Goal: Task Accomplishment & Management: Use online tool/utility

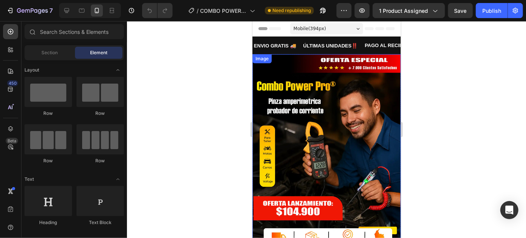
scroll to position [1311, 0]
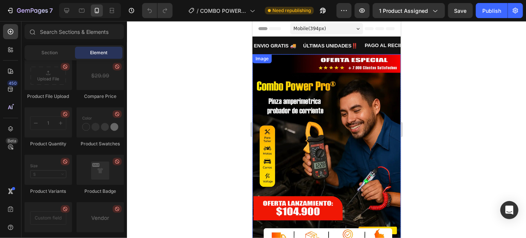
click at [228, 132] on div at bounding box center [326, 129] width 399 height 217
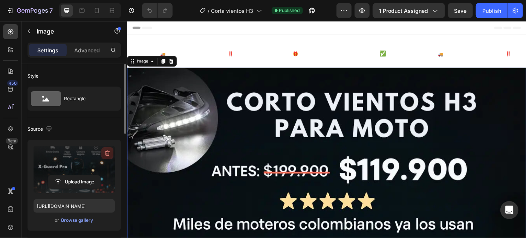
click at [110, 150] on icon "button" at bounding box center [108, 154] width 8 height 8
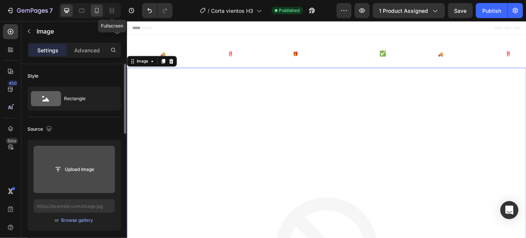
click at [97, 9] on icon at bounding box center [97, 11] width 8 height 8
type input "https://cdn.shopify.com/s/files/1/0711/1878/2660/files/gempages_574912714825007…"
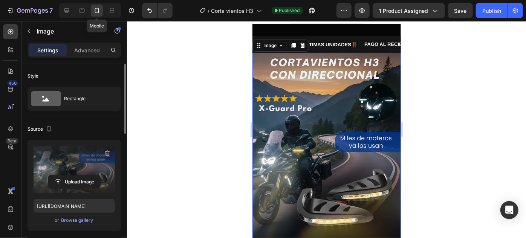
scroll to position [5, 0]
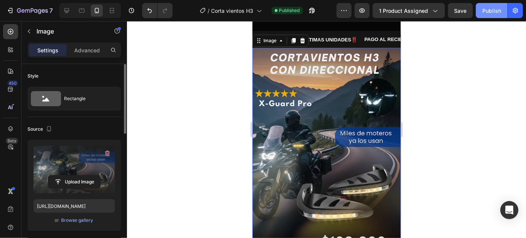
click at [486, 14] on div "Publish" at bounding box center [491, 11] width 19 height 8
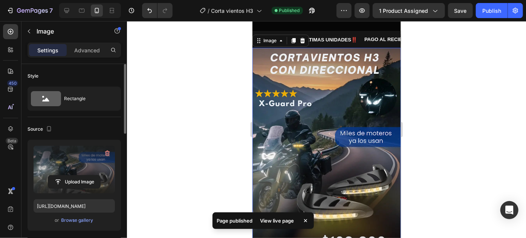
click at [218, 130] on div at bounding box center [326, 129] width 399 height 217
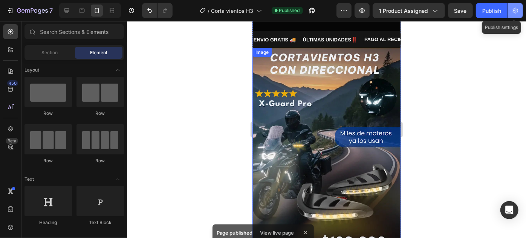
click at [511, 7] on button "button" at bounding box center [515, 10] width 15 height 15
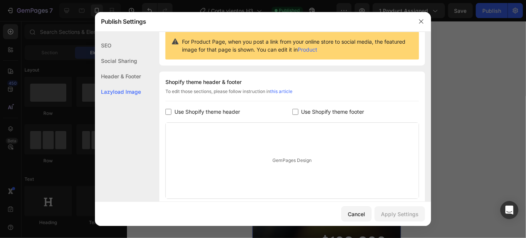
scroll to position [135, 0]
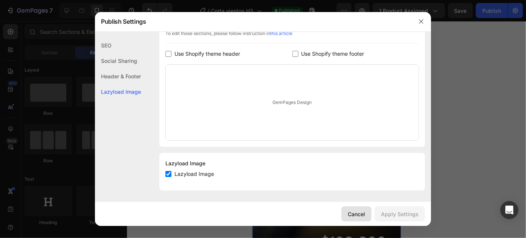
click at [353, 210] on button "Cancel" at bounding box center [356, 213] width 30 height 15
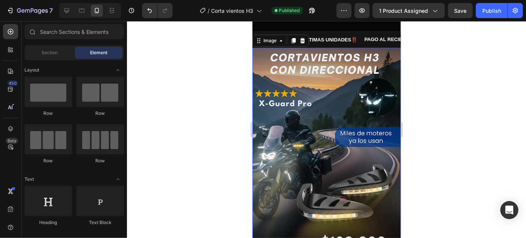
click at [303, 131] on img at bounding box center [326, 158] width 148 height 223
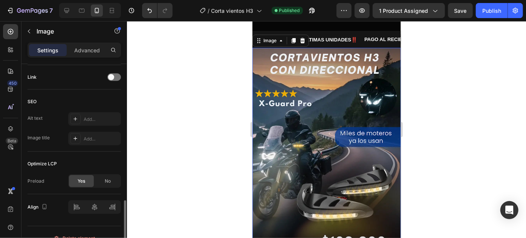
scroll to position [353, 0]
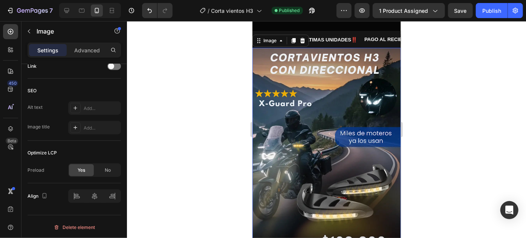
click at [276, 138] on img at bounding box center [326, 158] width 148 height 223
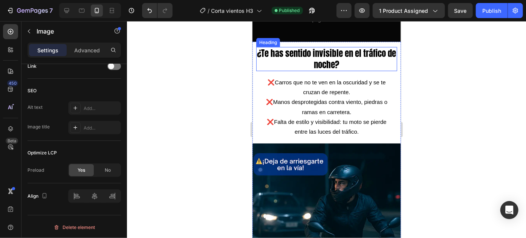
scroll to position [291, 0]
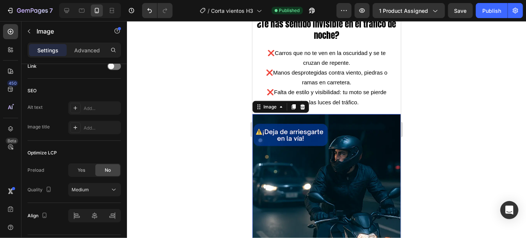
click at [294, 165] on img at bounding box center [326, 197] width 148 height 166
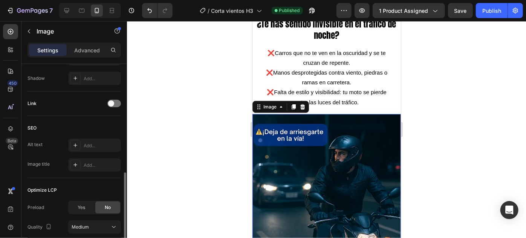
scroll to position [202, 0]
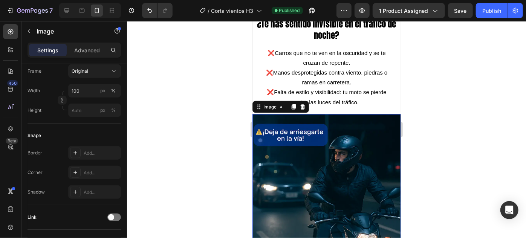
click at [323, 154] on img at bounding box center [326, 197] width 148 height 166
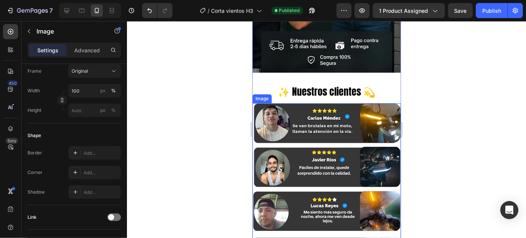
scroll to position [2574, 0]
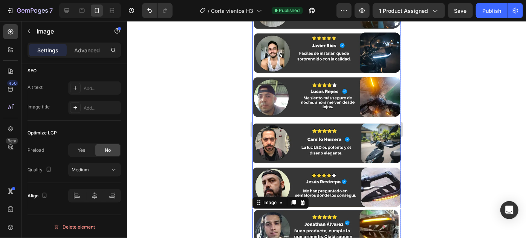
click at [311, 115] on img at bounding box center [326, 98] width 148 height 218
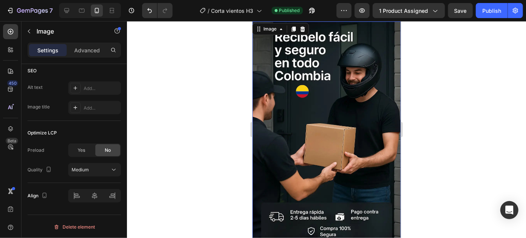
click at [312, 119] on img at bounding box center [326, 132] width 148 height 223
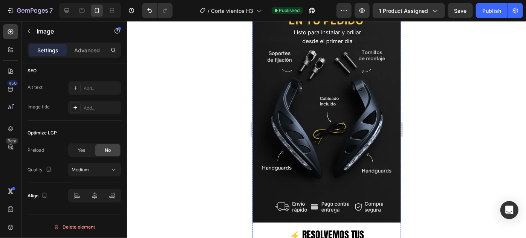
scroll to position [1775, 0]
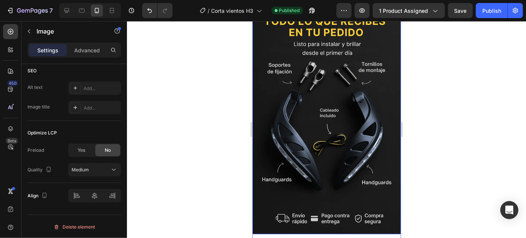
click at [312, 122] on img at bounding box center [326, 122] width 148 height 223
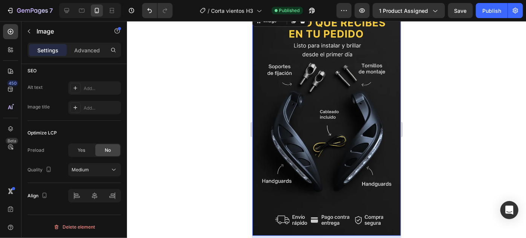
scroll to position [1546, 0]
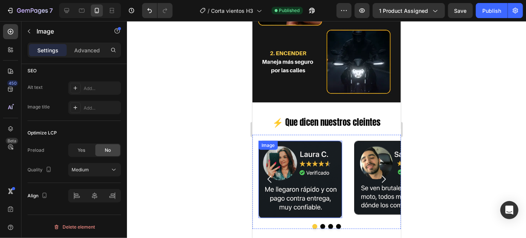
click at [291, 149] on img at bounding box center [300, 179] width 84 height 77
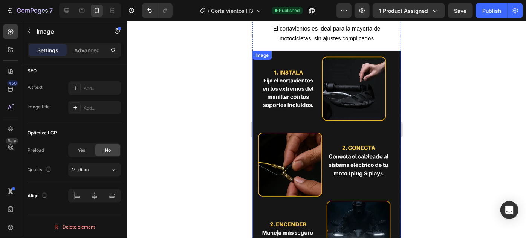
scroll to position [1375, 0]
click at [293, 116] on img at bounding box center [326, 161] width 148 height 223
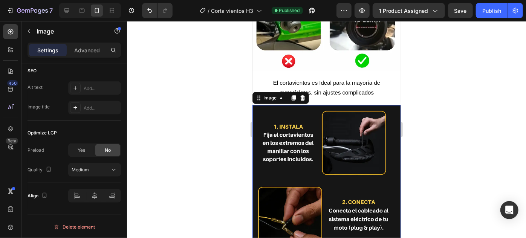
scroll to position [1204, 0]
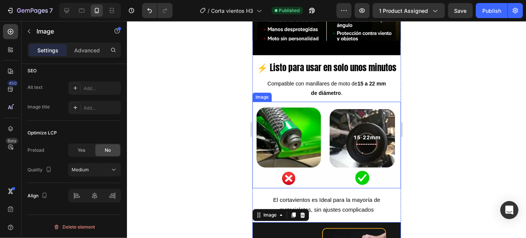
click at [275, 154] on img at bounding box center [326, 144] width 148 height 87
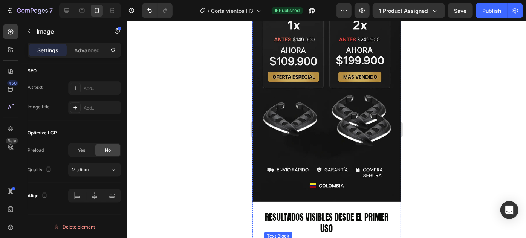
scroll to position [804, 0]
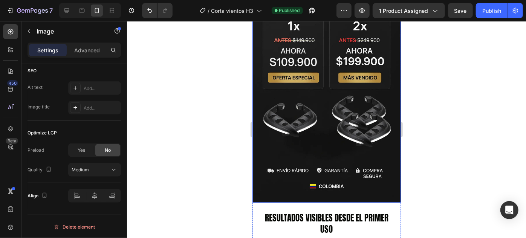
click at [323, 142] on img at bounding box center [326, 91] width 148 height 223
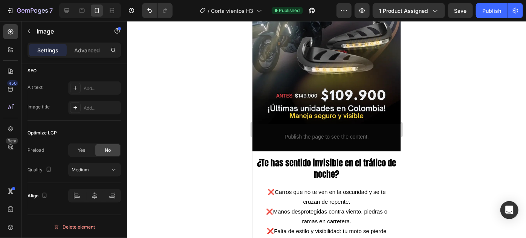
scroll to position [144, 0]
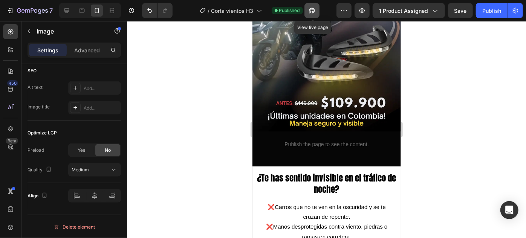
click at [314, 9] on icon "button" at bounding box center [312, 11] width 6 height 6
